Goal: Task Accomplishment & Management: Use online tool/utility

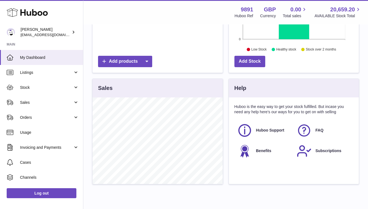
scroll to position [87, 130]
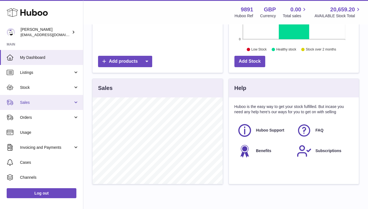
click at [48, 103] on span "Sales" at bounding box center [46, 102] width 53 height 5
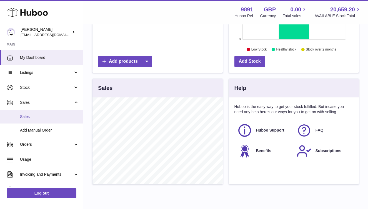
click at [43, 114] on link "Sales" at bounding box center [41, 117] width 83 height 14
click at [56, 114] on link "Sales" at bounding box center [41, 117] width 83 height 14
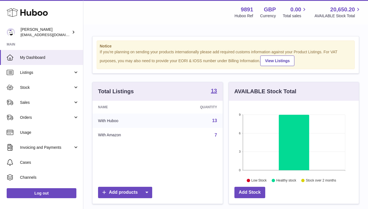
scroll to position [87, 130]
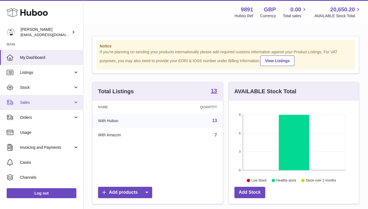
click at [44, 103] on span "Sales" at bounding box center [46, 102] width 53 height 5
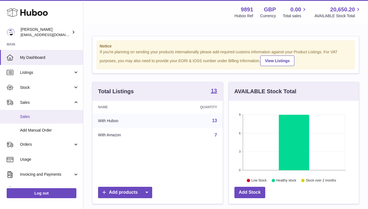
click at [39, 116] on span "Sales" at bounding box center [49, 116] width 59 height 5
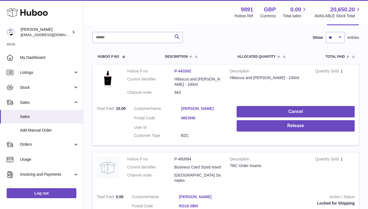
scroll to position [71, 0]
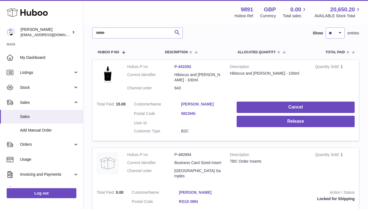
click at [291, 128] on td "Cancel Release" at bounding box center [295, 118] width 126 height 43
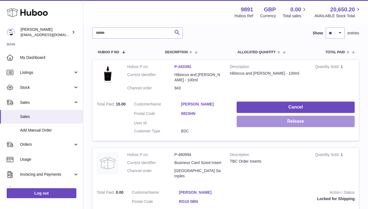
click at [290, 124] on button "Release" at bounding box center [295, 121] width 118 height 11
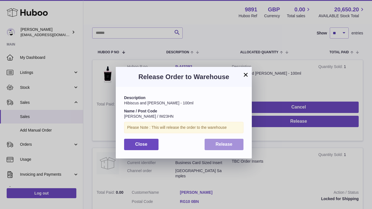
click at [225, 143] on span "Release" at bounding box center [224, 144] width 17 height 5
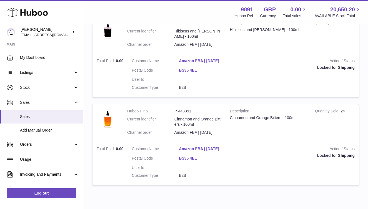
scroll to position [576, 0]
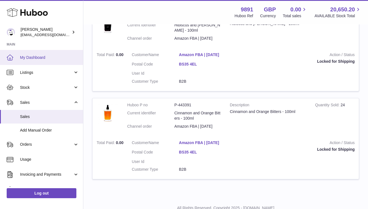
click at [47, 56] on span "My Dashboard" at bounding box center [49, 57] width 59 height 5
